Goal: Information Seeking & Learning: Compare options

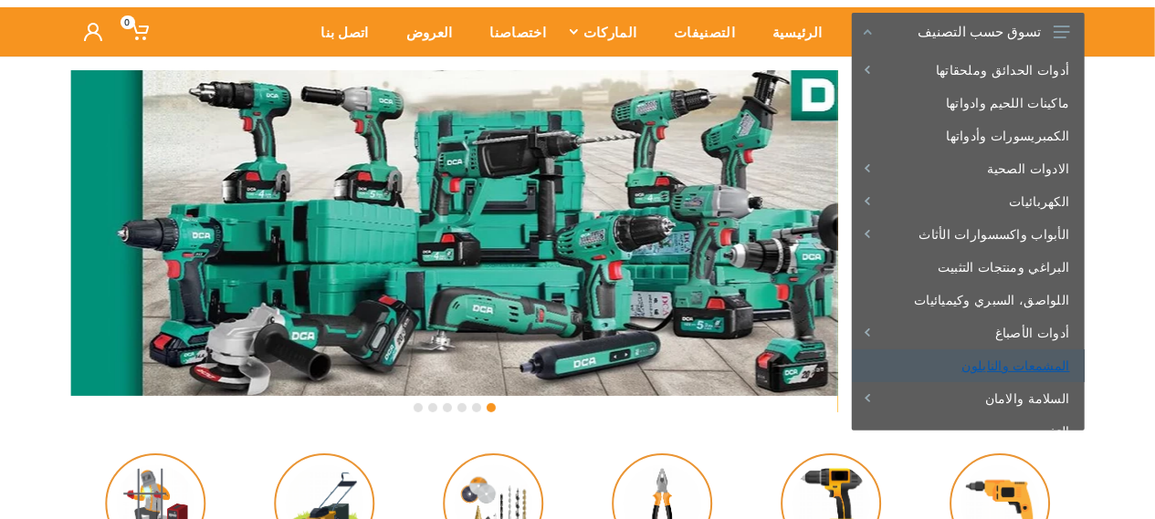
scroll to position [106, 0]
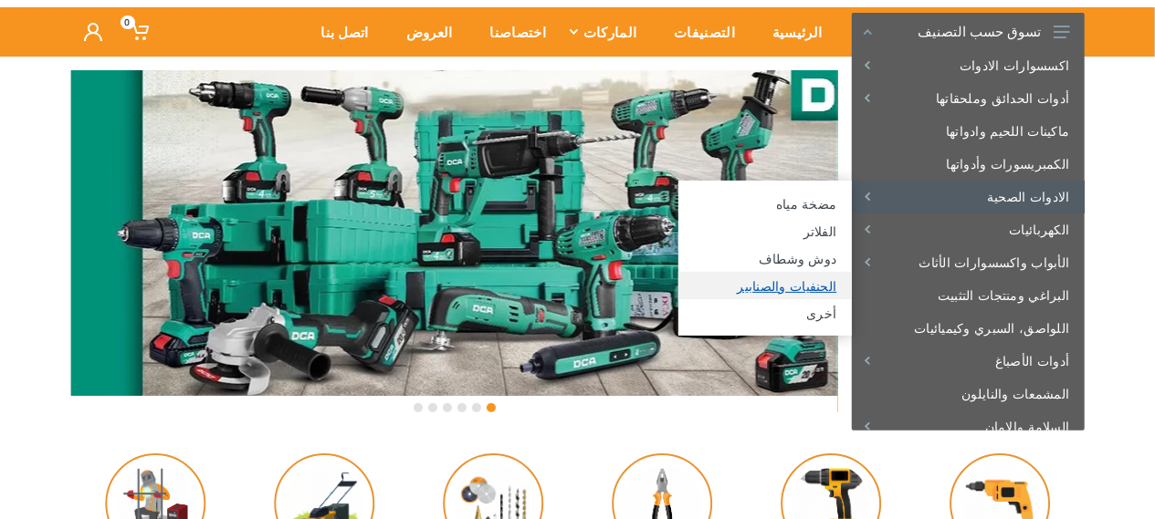
click at [816, 289] on link "الحنفيات والصنابير" at bounding box center [764, 285] width 173 height 27
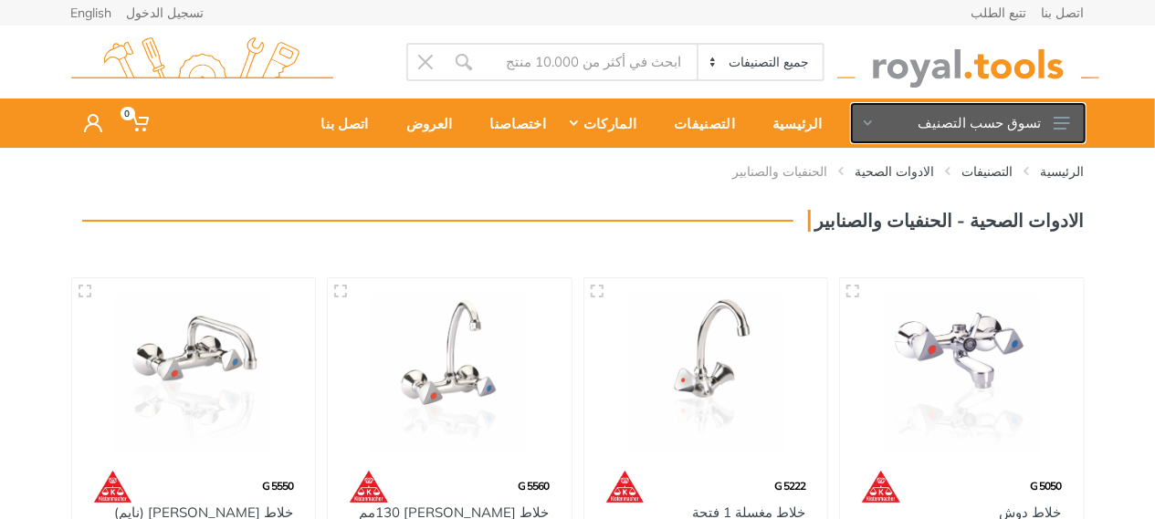
click at [865, 123] on use at bounding box center [867, 122] width 8 height 5
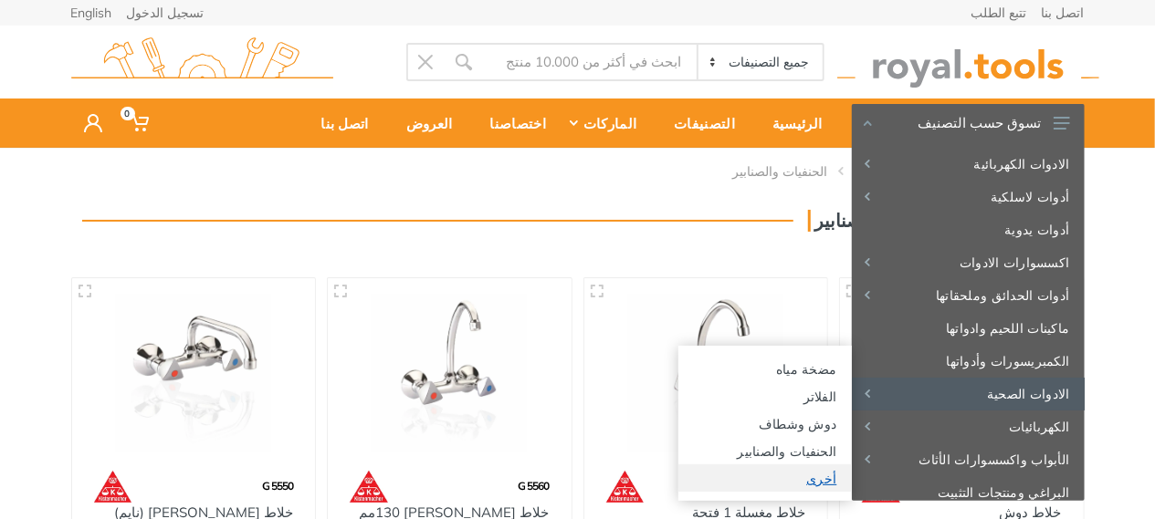
click at [809, 474] on link "أخرى" at bounding box center [764, 478] width 173 height 27
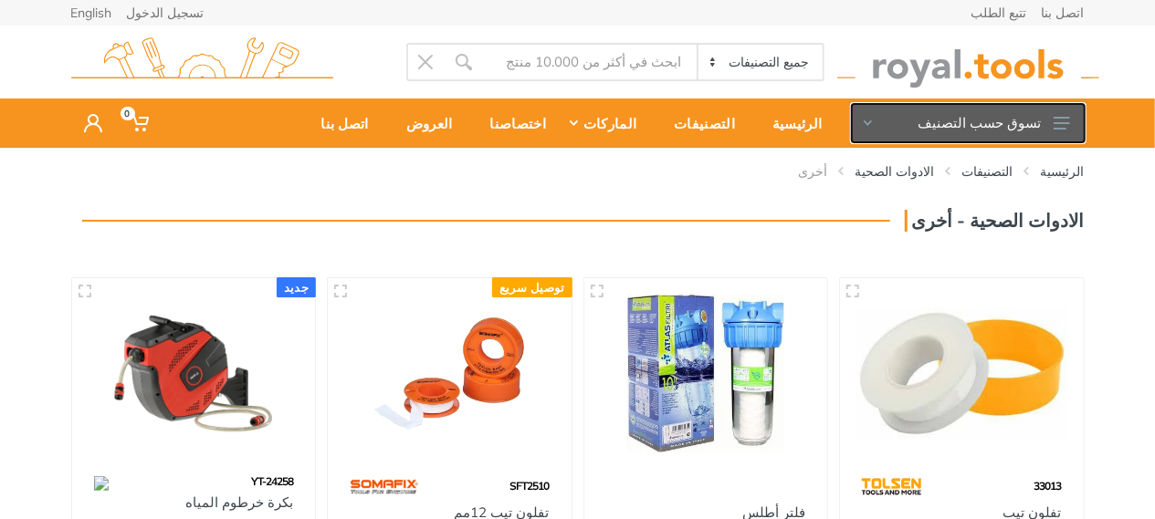
click at [874, 119] on button "تسوق حسب التصنيف" at bounding box center [968, 123] width 233 height 38
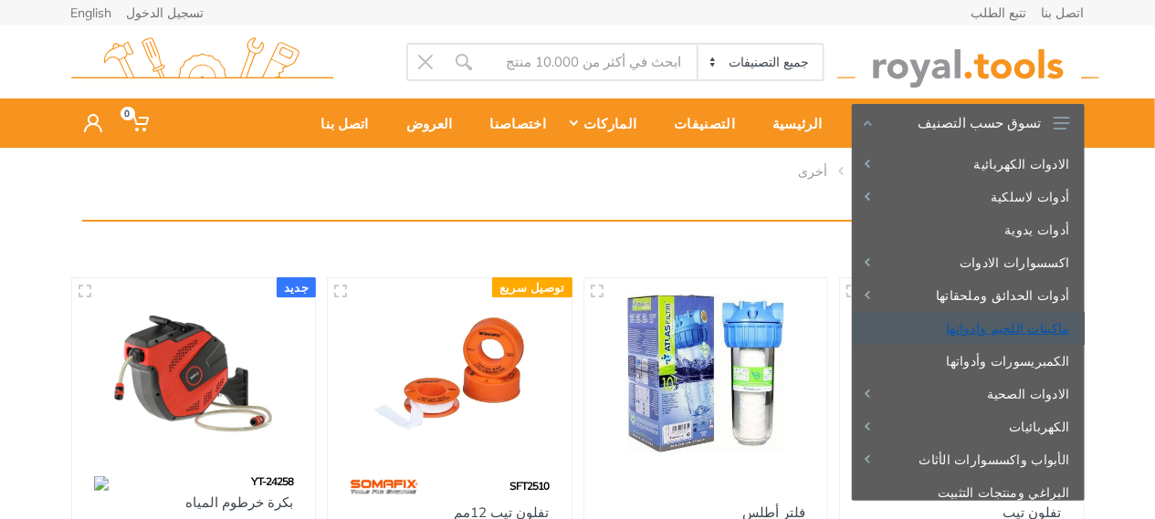
click at [1010, 323] on link "ماكينات اللحيم وادواتها" at bounding box center [968, 328] width 233 height 33
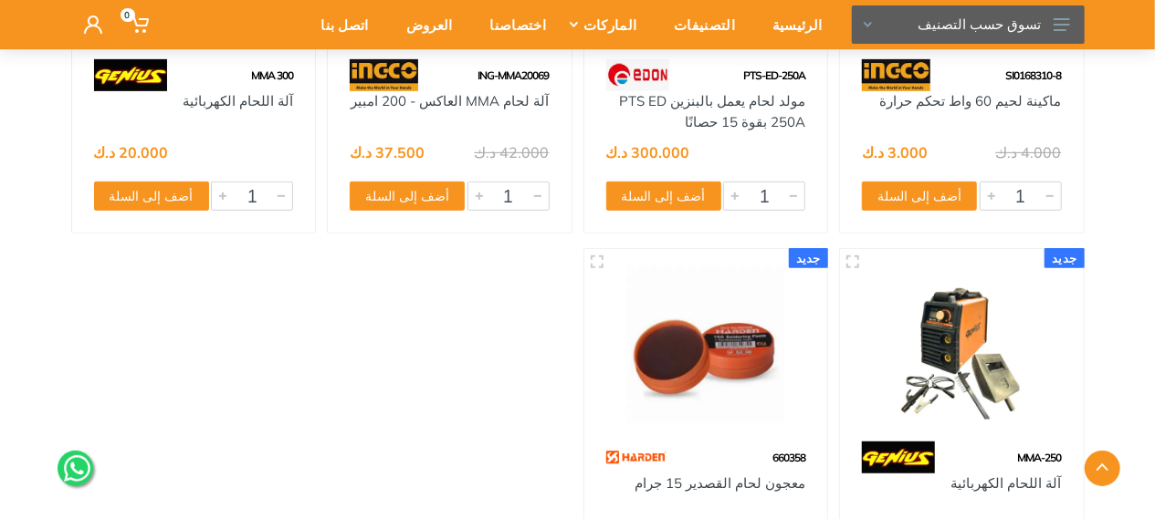
scroll to position [10497, 0]
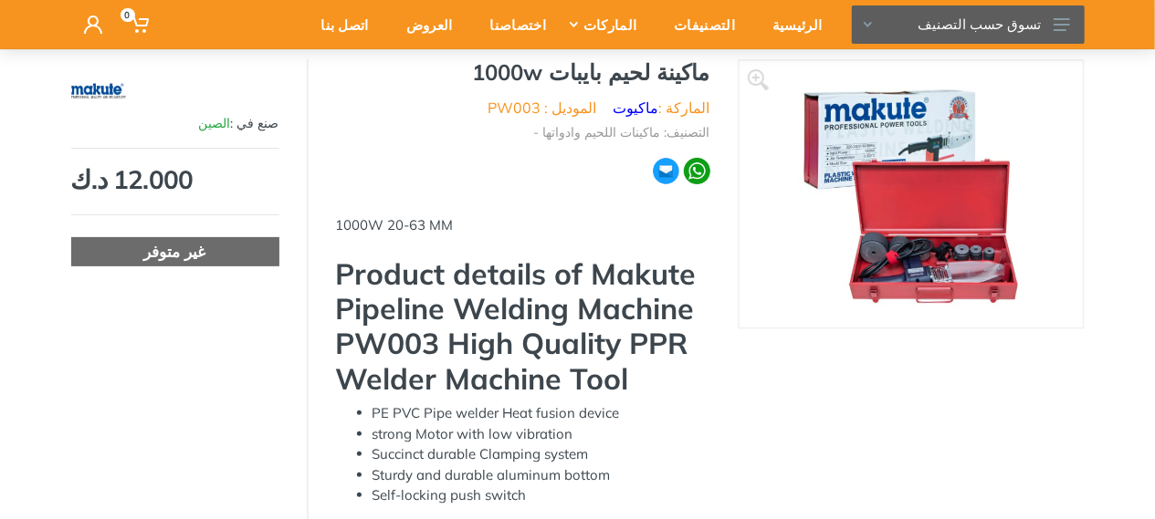
scroll to position [183, 0]
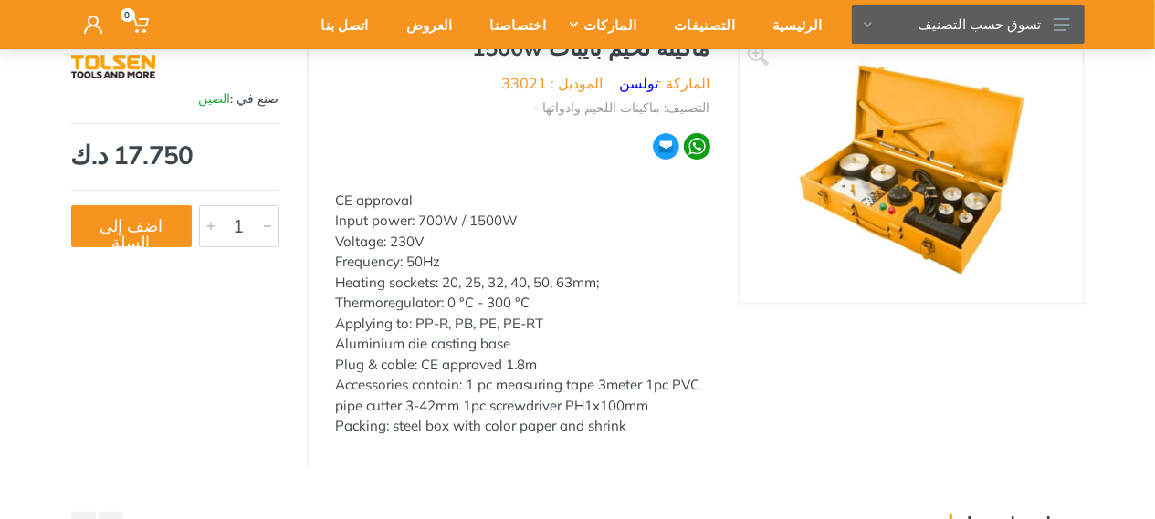
scroll to position [183, 0]
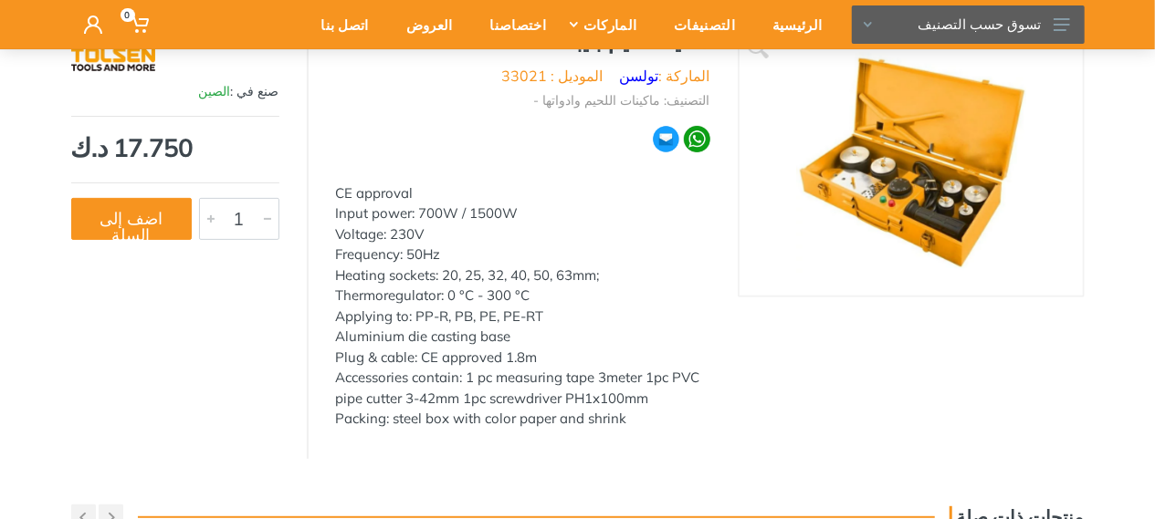
click at [904, 183] on img at bounding box center [911, 162] width 230 height 230
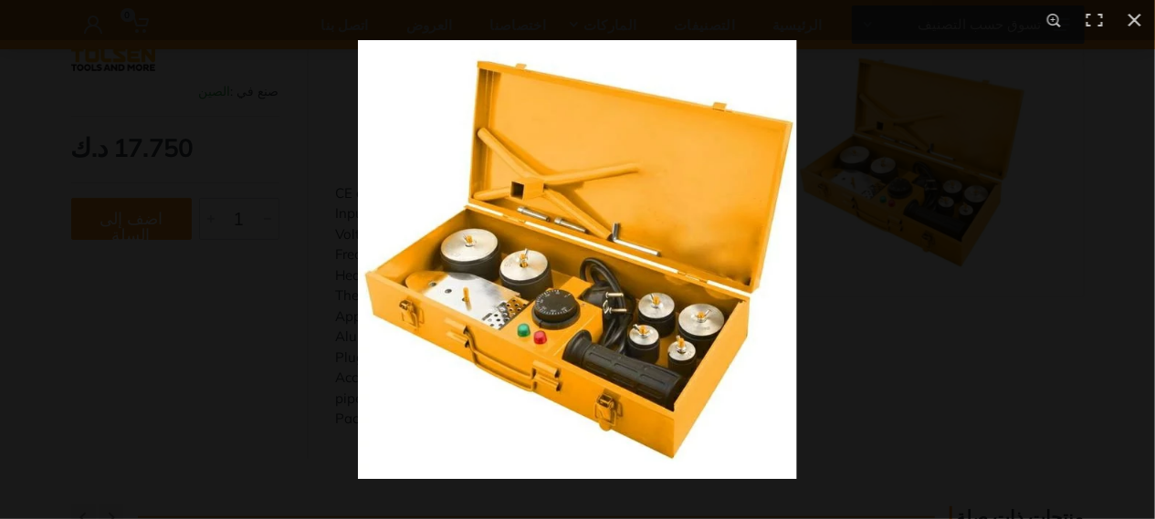
click at [527, 235] on img at bounding box center [577, 259] width 439 height 439
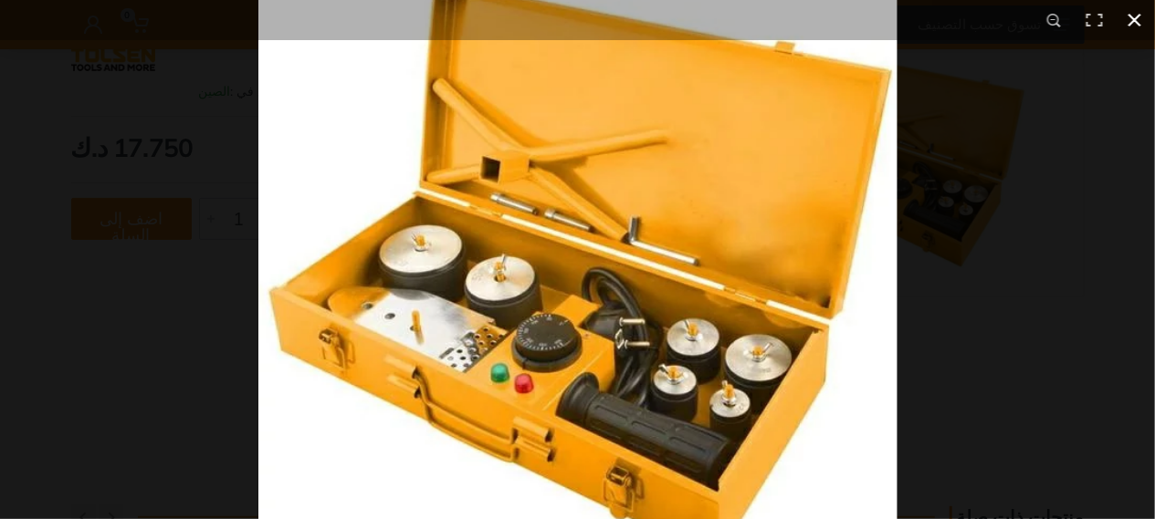
click at [1136, 18] on button at bounding box center [1134, 20] width 40 height 40
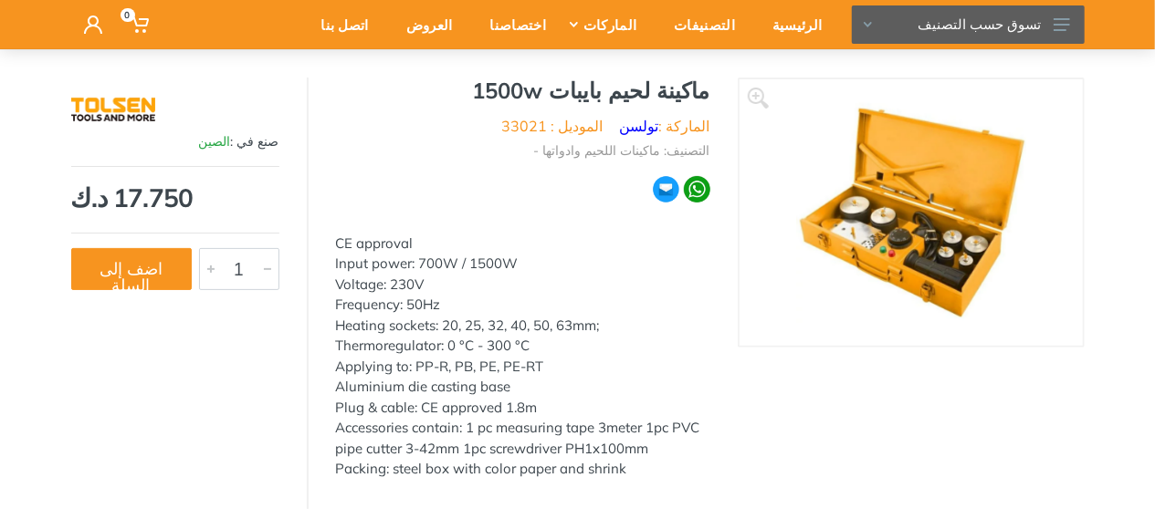
scroll to position [91, 0]
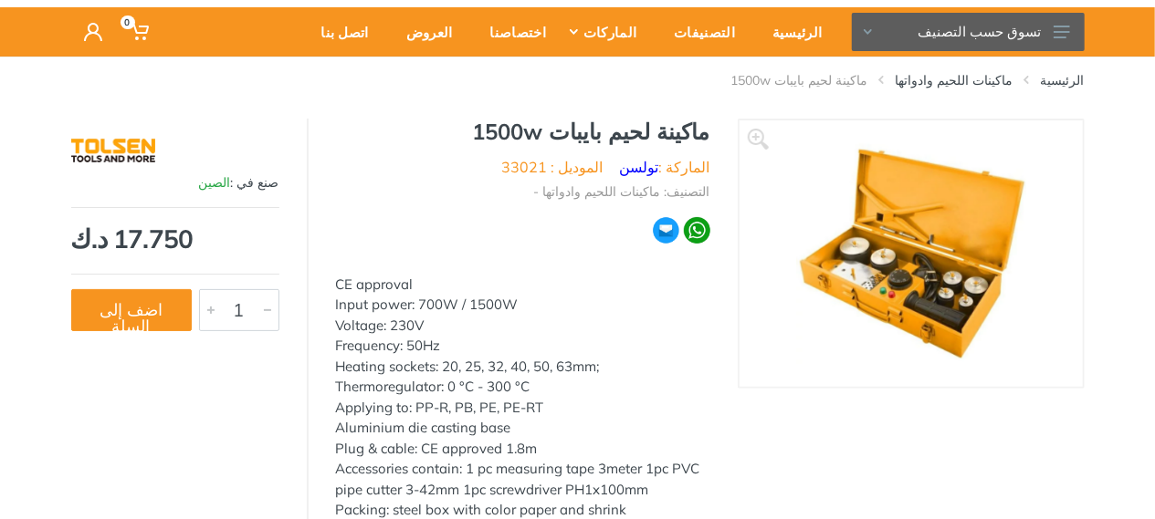
click at [911, 244] on img at bounding box center [911, 254] width 230 height 230
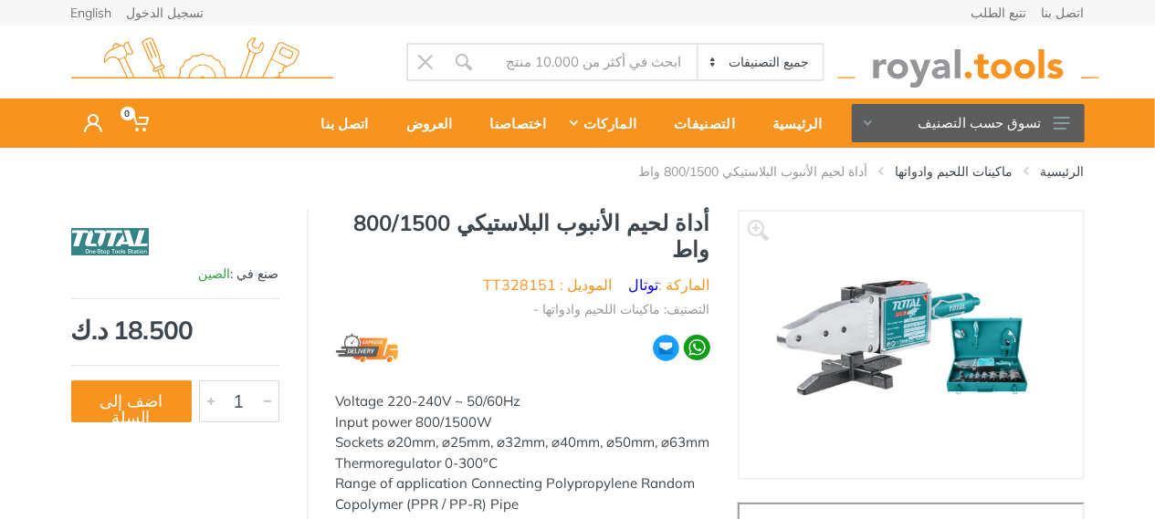
click at [955, 340] on img at bounding box center [910, 345] width 297 height 230
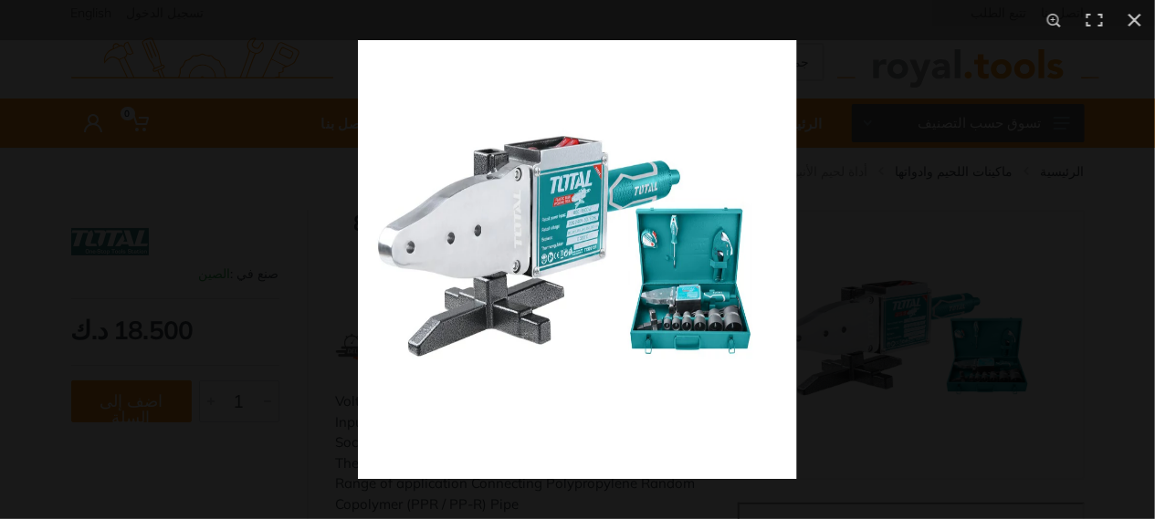
click at [618, 284] on img at bounding box center [577, 259] width 439 height 439
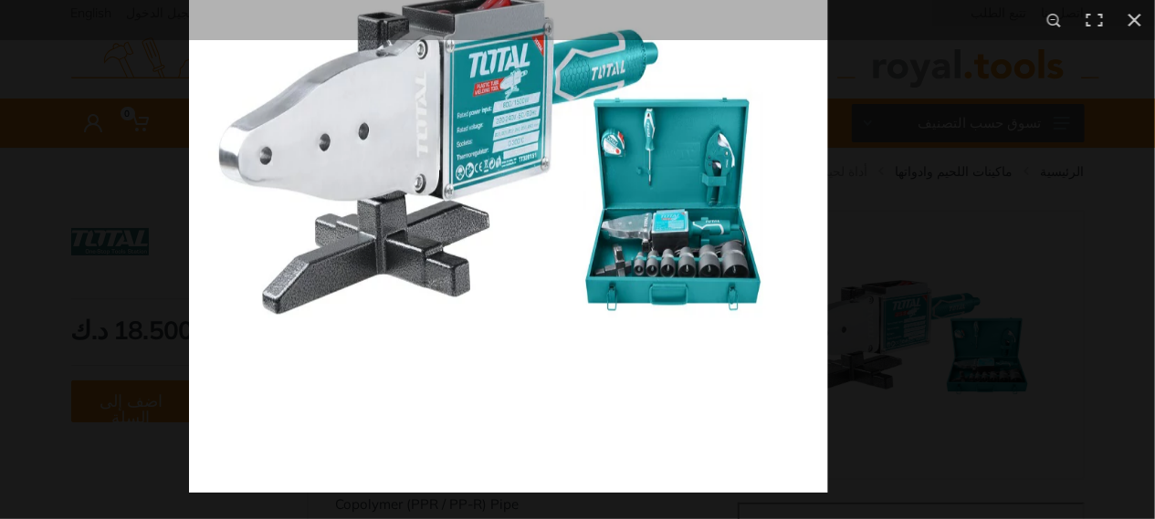
click at [447, 222] on img at bounding box center [508, 173] width 639 height 639
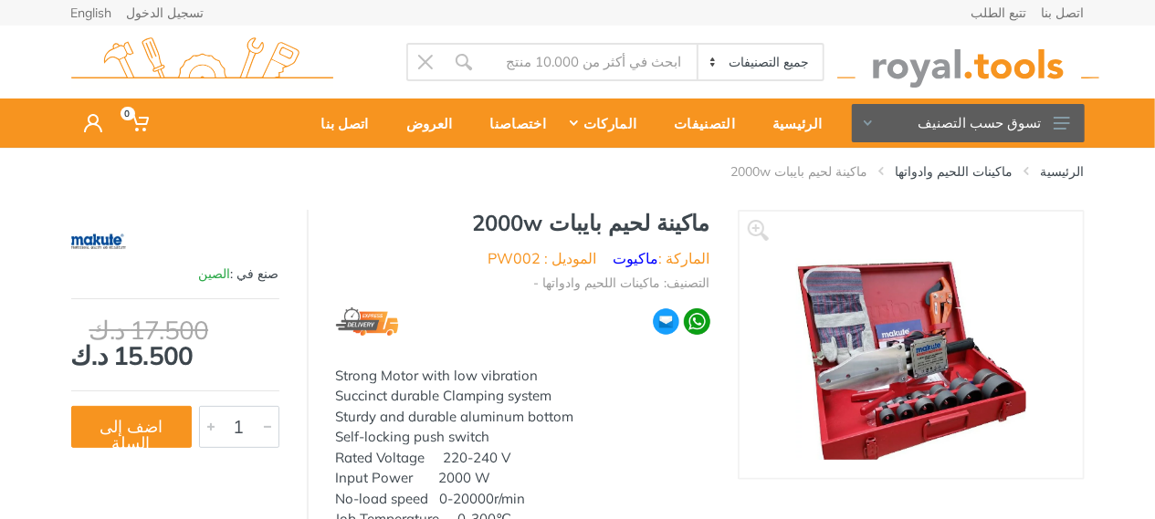
click at [856, 366] on img at bounding box center [910, 345] width 230 height 230
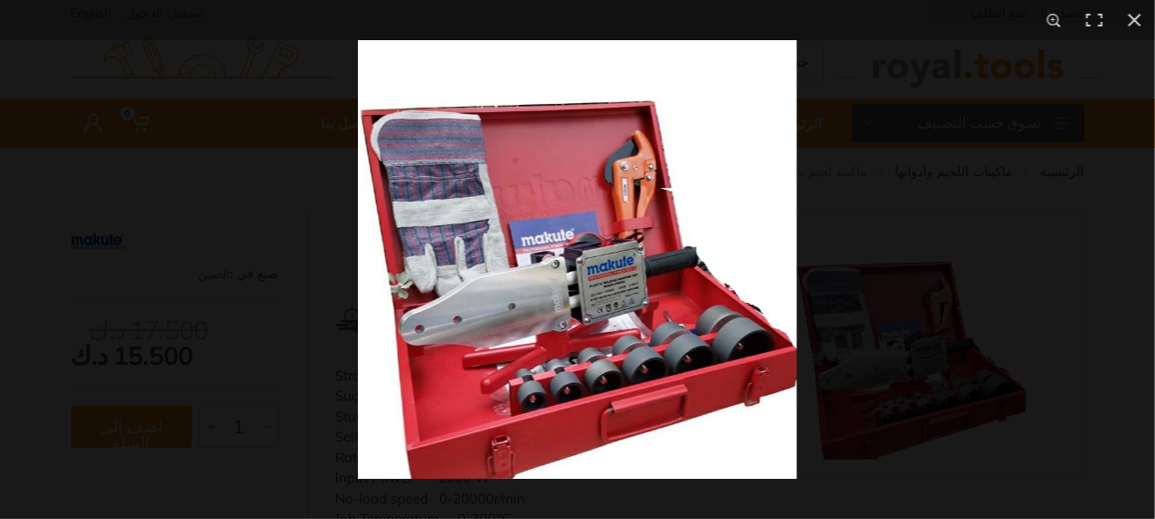
click at [602, 285] on img at bounding box center [577, 259] width 439 height 439
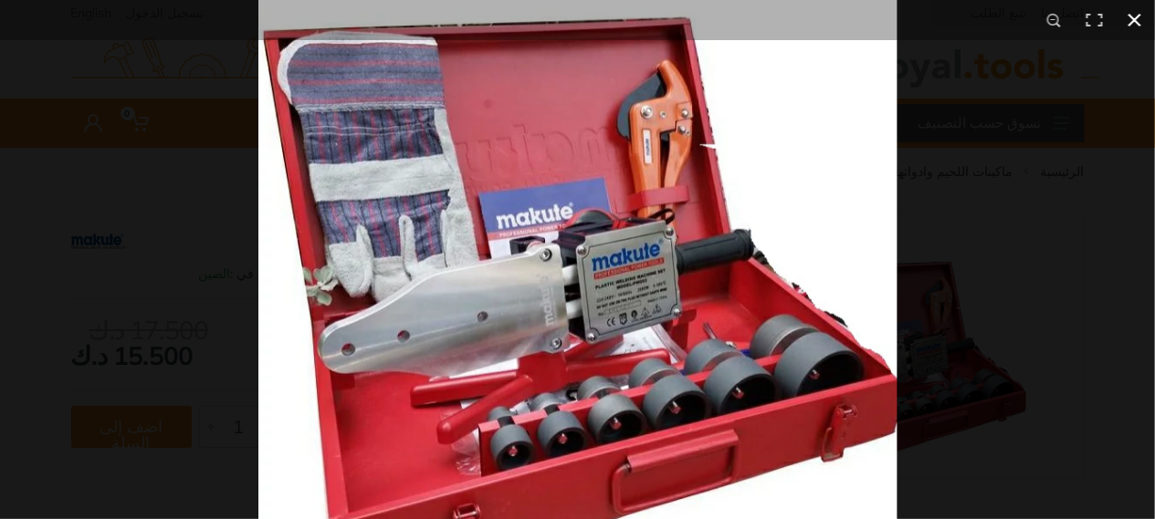
click at [1128, 21] on button at bounding box center [1134, 20] width 40 height 40
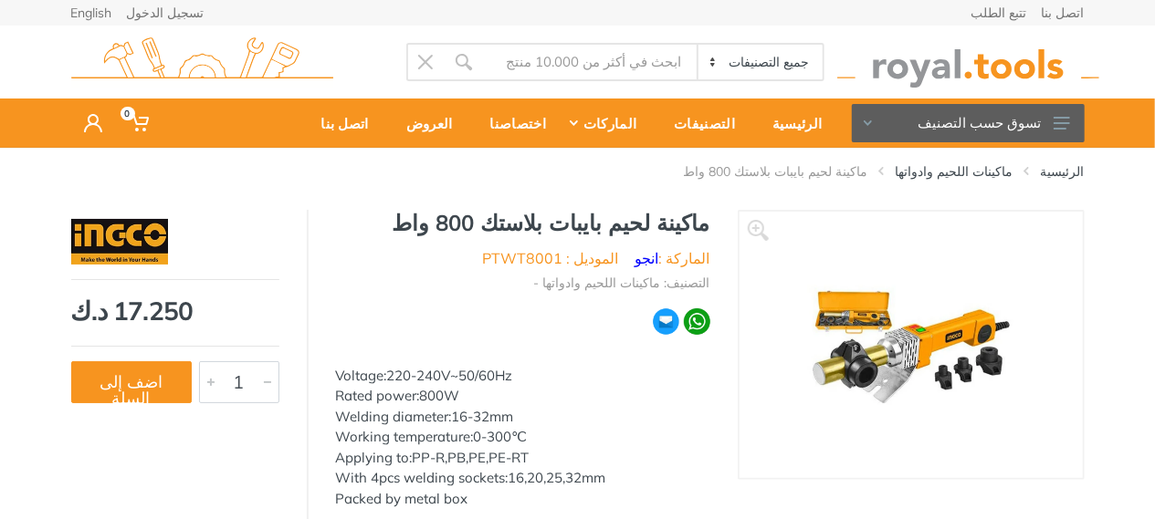
click at [897, 340] on img at bounding box center [911, 345] width 230 height 230
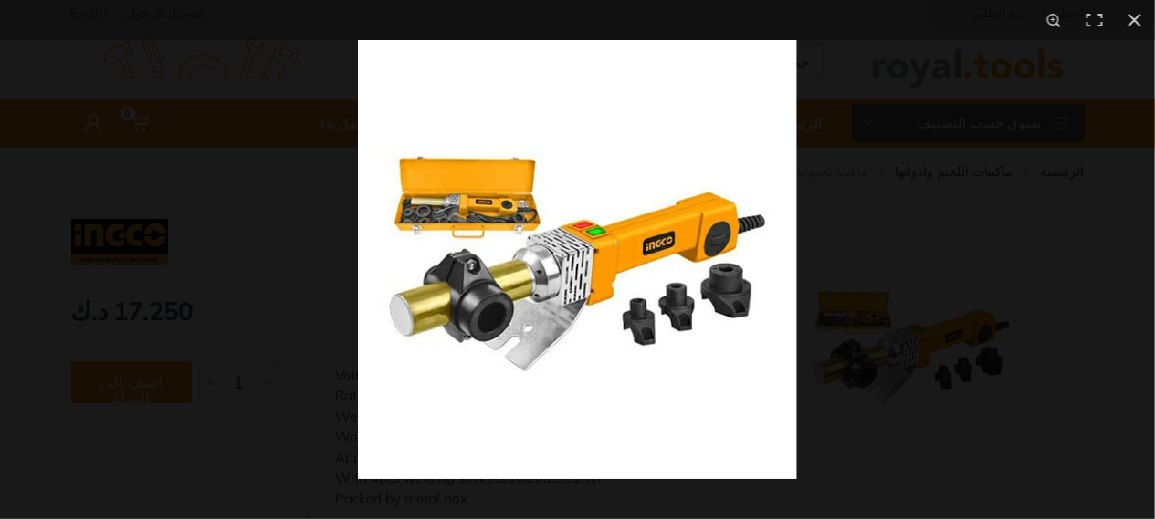
click at [549, 292] on img at bounding box center [577, 259] width 439 height 439
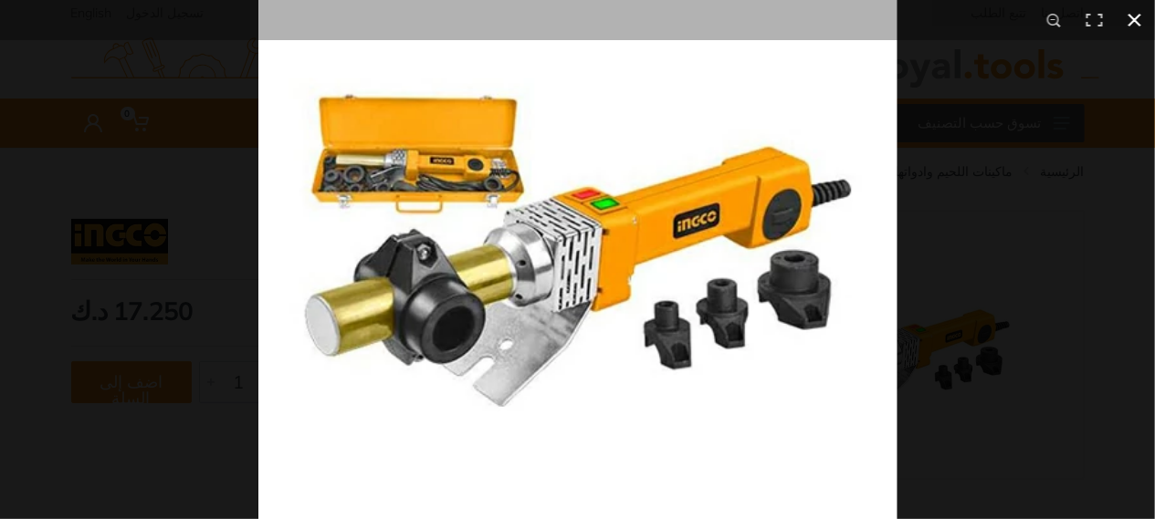
click at [1139, 18] on button at bounding box center [1134, 20] width 40 height 40
